Goal: Task Accomplishment & Management: Manage account settings

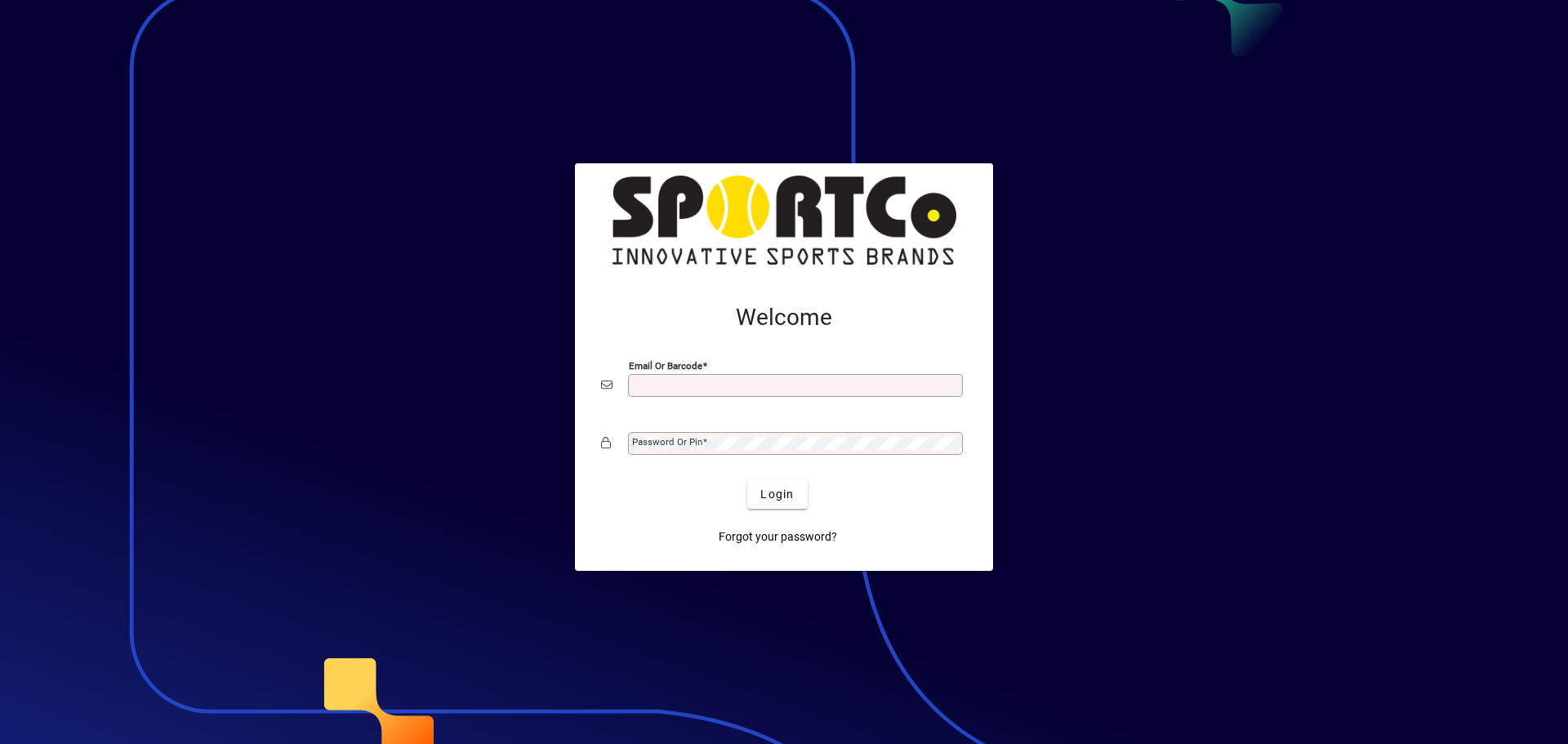
click at [643, 383] on input "Email or Barcode" at bounding box center [797, 385] width 330 height 13
type input "**********"
click at [713, 435] on div "Password or Pin" at bounding box center [795, 443] width 335 height 23
click at [748, 480] on button "Login" at bounding box center [777, 495] width 60 height 29
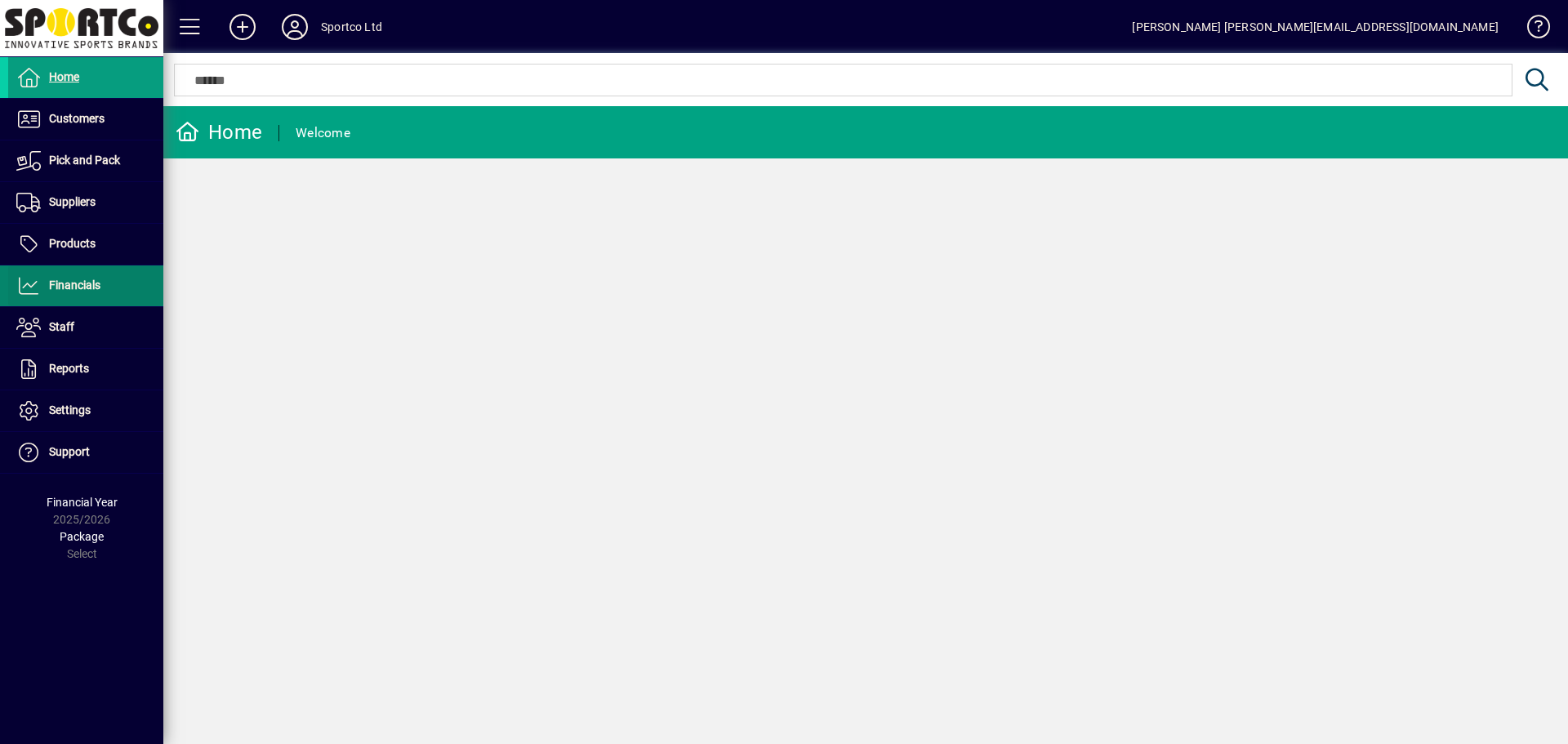
click at [81, 289] on span "Financials" at bounding box center [75, 285] width 51 height 13
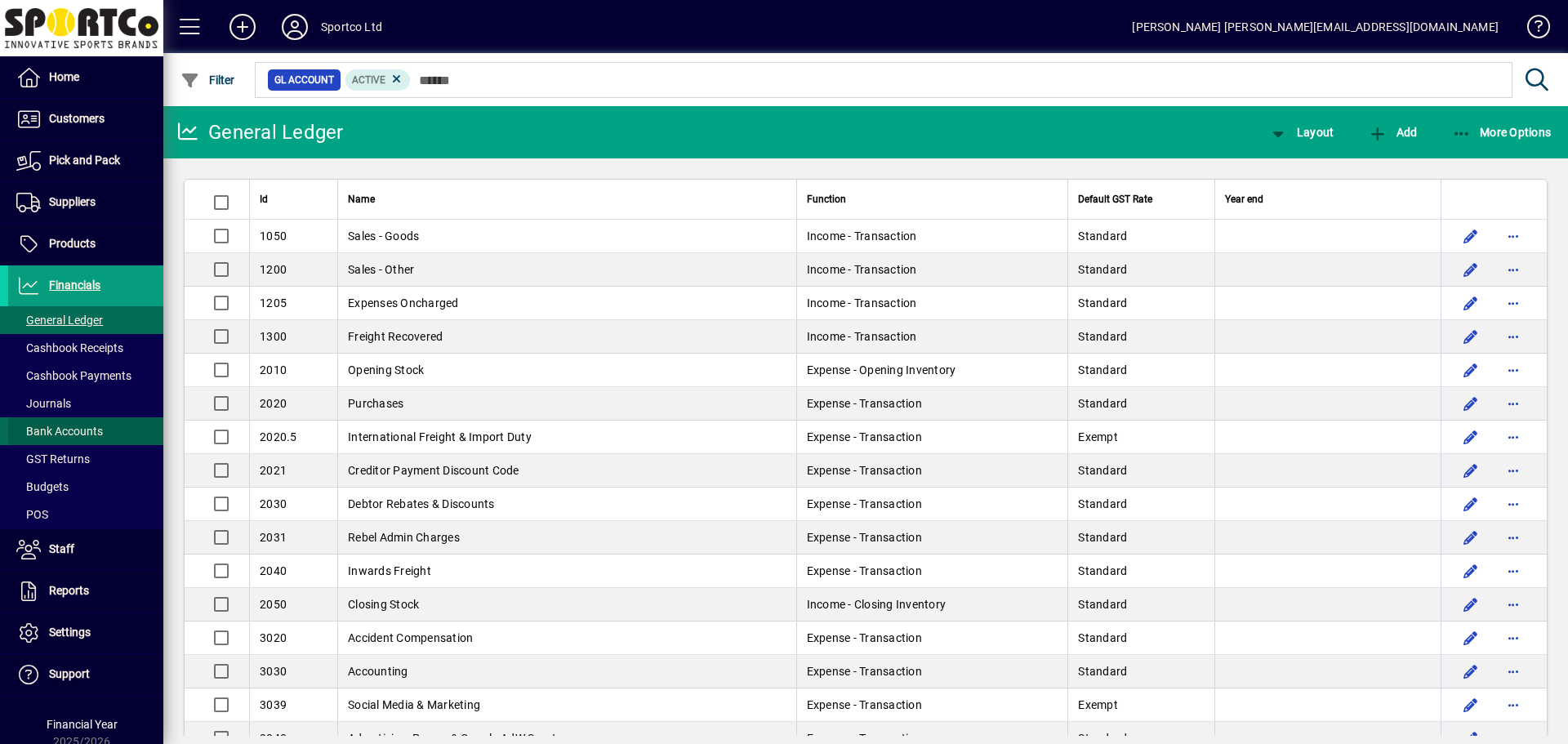
click at [94, 432] on span "Bank Accounts" at bounding box center [60, 431] width 86 height 13
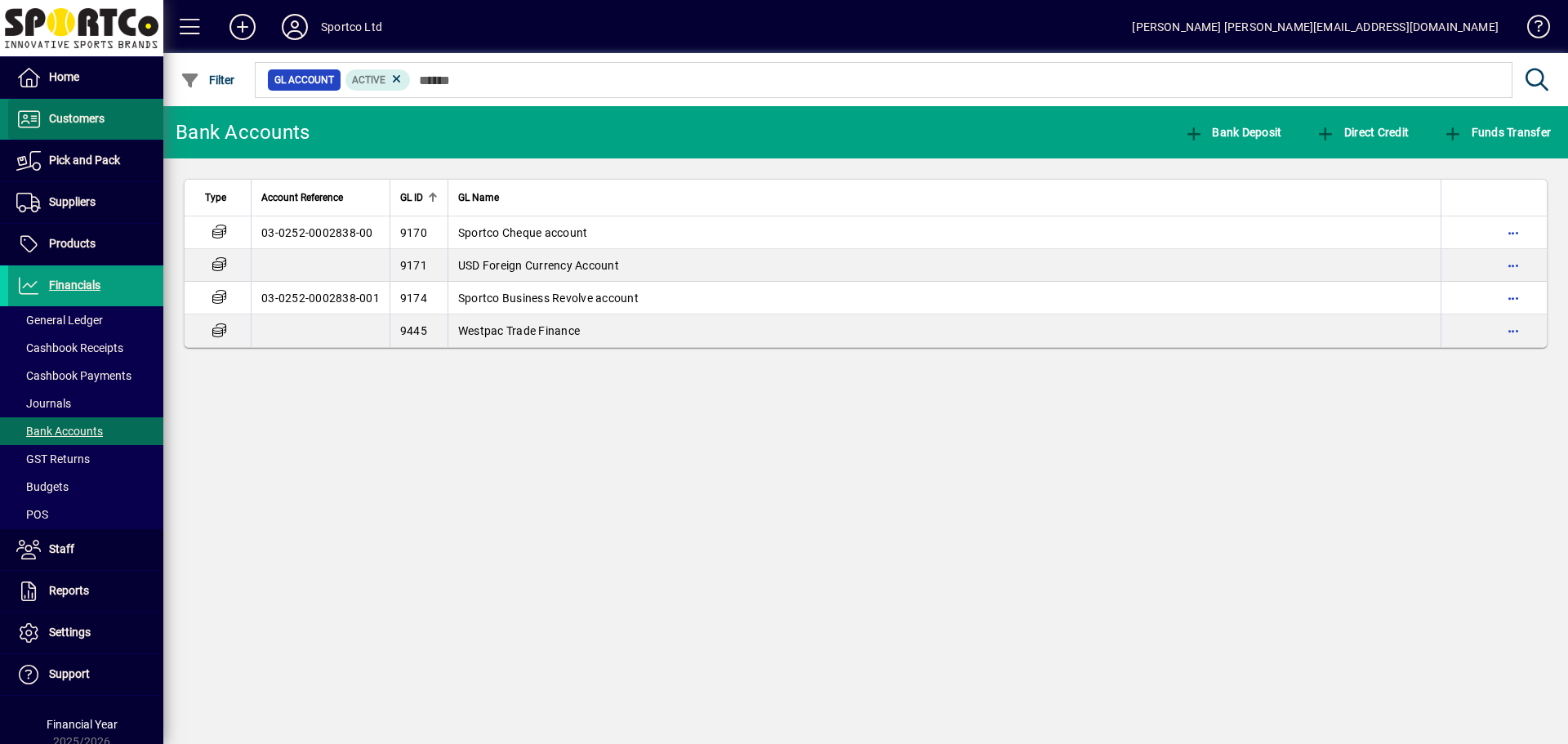
click at [99, 111] on span "Customers" at bounding box center [56, 120] width 96 height 20
